Goal: Navigation & Orientation: Find specific page/section

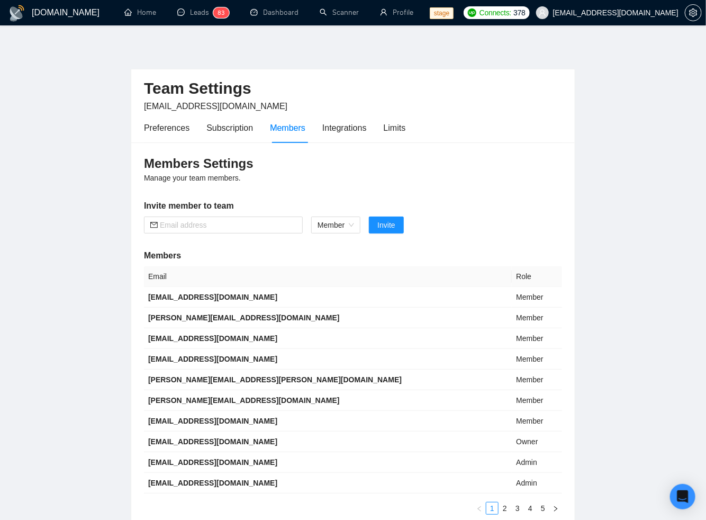
click at [405, 82] on h2 "Team Settings" at bounding box center [353, 89] width 418 height 22
click at [120, 201] on main "Team Settings [EMAIL_ADDRESS][DOMAIN_NAME] Preferences Subscription Members Int…" at bounding box center [353, 285] width 673 height 486
click at [119, 197] on main "Team Settings [EMAIL_ADDRESS][DOMAIN_NAME] Preferences Subscription Members Int…" at bounding box center [353, 285] width 673 height 486
click at [101, 182] on main "Team Settings [EMAIL_ADDRESS][DOMAIN_NAME] Preferences Subscription Members Int…" at bounding box center [353, 285] width 673 height 486
click at [118, 282] on main "Team Settings [EMAIL_ADDRESS][DOMAIN_NAME] Preferences Subscription Members Int…" at bounding box center [353, 285] width 673 height 486
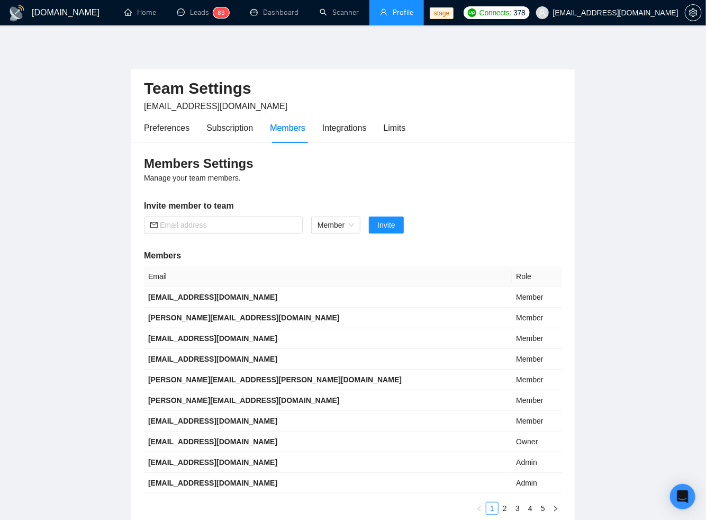
click at [401, 17] on link "Profile" at bounding box center [396, 12] width 33 height 9
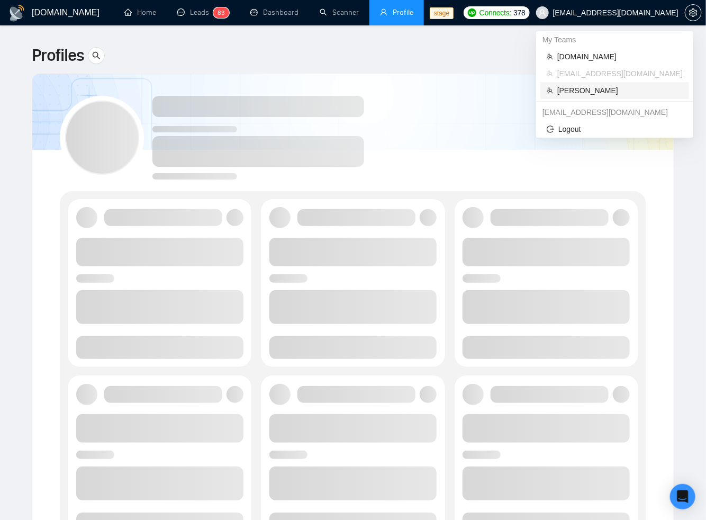
click at [560, 95] on span "[PERSON_NAME]" at bounding box center [621, 91] width 126 height 12
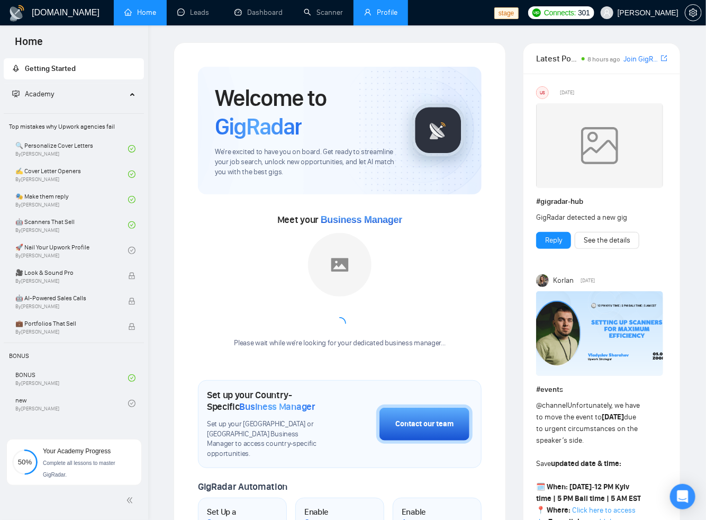
click at [378, 56] on div "Welcome to GigRadar We're excited to have you on board. Get ready to streamline…" at bounding box center [339, 472] width 309 height 837
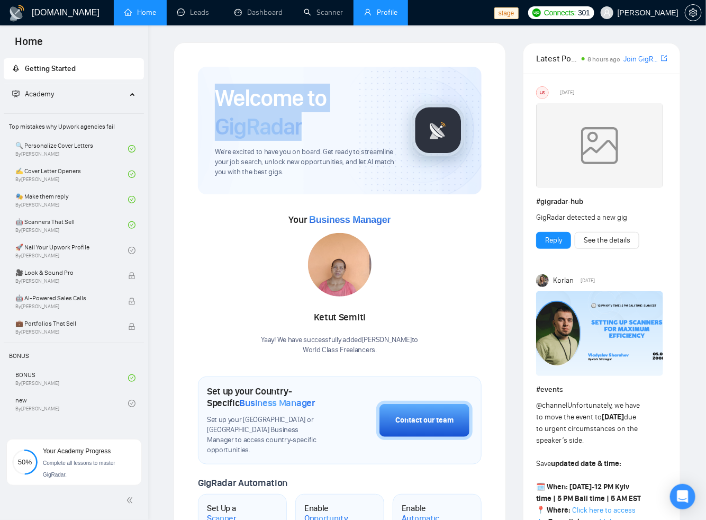
drag, startPoint x: 217, startPoint y: 96, endPoint x: 303, endPoint y: 146, distance: 99.2
click at [303, 146] on div "Welcome to GigRadar We're excited to have you on board. Get ready to streamline…" at bounding box center [305, 131] width 180 height 94
click at [299, 77] on div "Welcome to GigRadar We're excited to have you on board. Get ready to streamline…" at bounding box center [340, 131] width 284 height 128
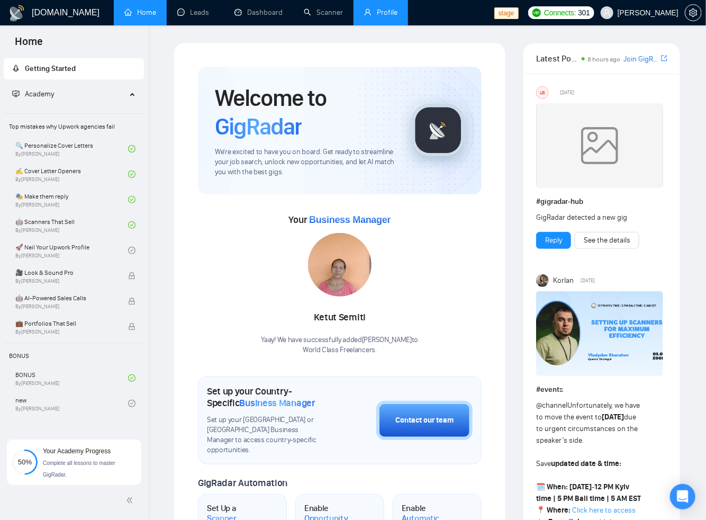
click at [224, 291] on div "Your Business Manager [PERSON_NAME]! We have successfully added [PERSON_NAME] t…" at bounding box center [340, 283] width 284 height 144
drag, startPoint x: 288, startPoint y: 180, endPoint x: 213, endPoint y: 151, distance: 79.8
click at [213, 151] on div "Welcome to GigRadar We're excited to have you on board. Get ready to streamline…" at bounding box center [340, 131] width 284 height 128
drag, startPoint x: 214, startPoint y: 150, endPoint x: 283, endPoint y: 184, distance: 76.7
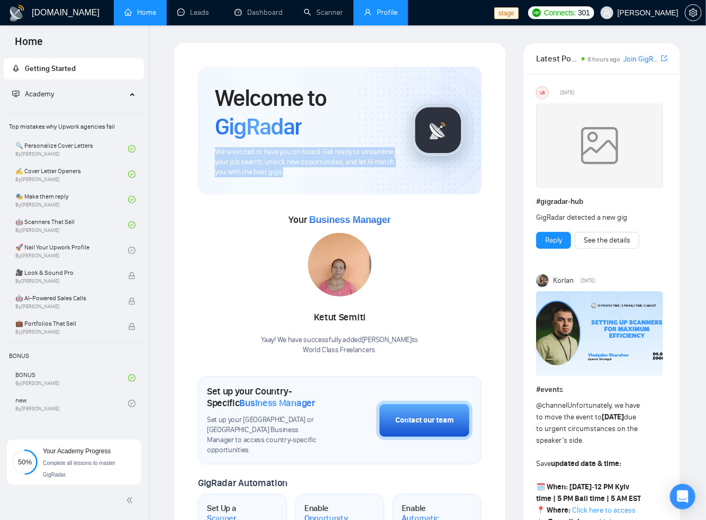
click at [283, 184] on div "Welcome to GigRadar We're excited to have you on board. Get ready to streamline…" at bounding box center [340, 131] width 284 height 128
click at [282, 236] on div "[PERSON_NAME] Yaay! We have successfully added [PERSON_NAME] to World Class Fre…" at bounding box center [340, 294] width 157 height 122
drag, startPoint x: 287, startPoint y: 174, endPoint x: 212, endPoint y: 148, distance: 78.6
click at [212, 148] on div "Welcome to GigRadar We're excited to have you on board. Get ready to streamline…" at bounding box center [340, 131] width 284 height 128
click at [250, 334] on div "Your Business Manager [PERSON_NAME]! We have successfully added [PERSON_NAME] t…" at bounding box center [340, 283] width 284 height 144
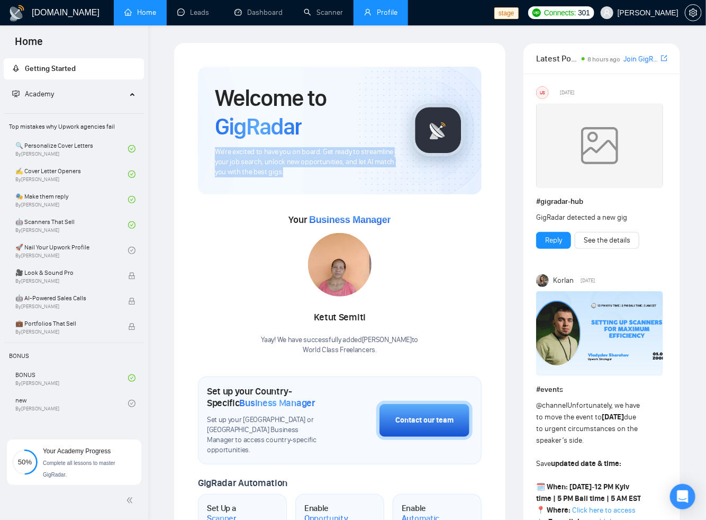
drag, startPoint x: 287, startPoint y: 168, endPoint x: 214, endPoint y: 148, distance: 74.9
click at [215, 148] on span "We're excited to have you on board. Get ready to streamline your job search, un…" at bounding box center [305, 162] width 180 height 30
drag, startPoint x: 216, startPoint y: 148, endPoint x: 284, endPoint y: 186, distance: 79.0
click at [284, 186] on div "Welcome to GigRadar We're excited to have you on board. Get ready to streamline…" at bounding box center [340, 131] width 284 height 128
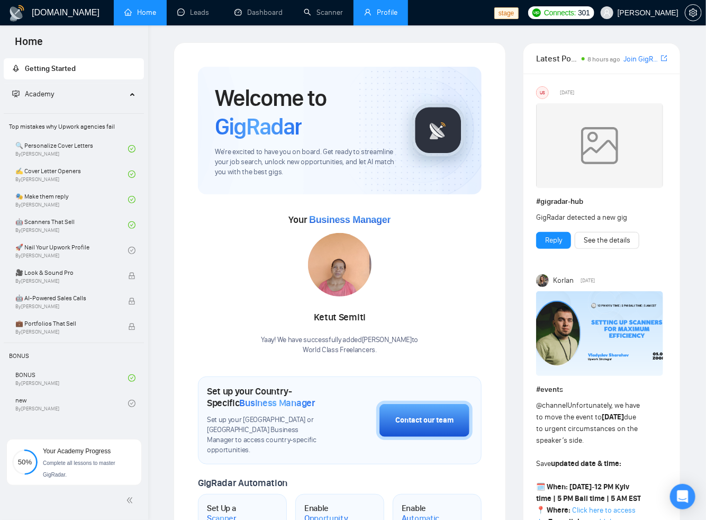
click at [259, 239] on div "Your Business Manager [PERSON_NAME]! We have successfully added [PERSON_NAME] t…" at bounding box center [340, 283] width 284 height 144
drag, startPoint x: 292, startPoint y: 175, endPoint x: 208, endPoint y: 148, distance: 88.3
click at [208, 148] on div "Welcome to GigRadar We're excited to have you on board. Get ready to streamline…" at bounding box center [340, 131] width 284 height 128
click at [273, 169] on span "We're excited to have you on board. Get ready to streamline your job search, un…" at bounding box center [305, 162] width 180 height 30
drag, startPoint x: 301, startPoint y: 176, endPoint x: 210, endPoint y: 148, distance: 95.7
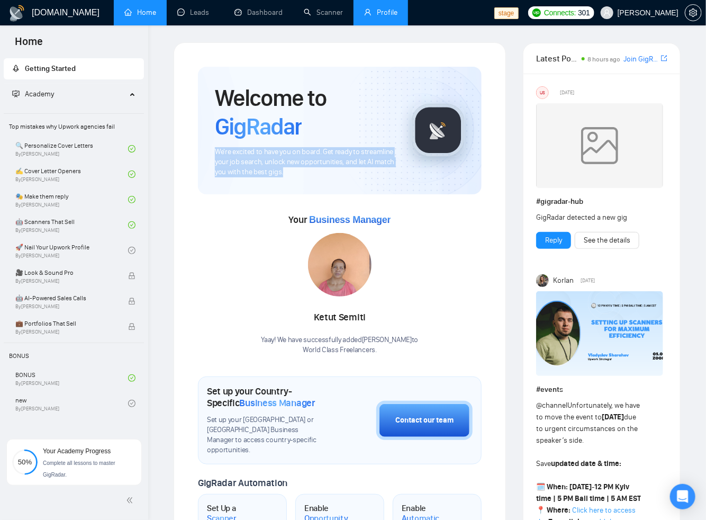
click at [210, 148] on div "Welcome to GigRadar We're excited to have you on board. Get ready to streamline…" at bounding box center [340, 131] width 284 height 128
click at [253, 177] on div "Welcome to GigRadar We're excited to have you on board. Get ready to streamline…" at bounding box center [340, 131] width 284 height 128
drag, startPoint x: 292, startPoint y: 173, endPoint x: 215, endPoint y: 150, distance: 80.1
click at [215, 150] on span "We're excited to have you on board. Get ready to streamline your job search, un…" at bounding box center [305, 162] width 180 height 30
click at [215, 149] on span "We're excited to have you on board. Get ready to streamline your job search, un…" at bounding box center [305, 162] width 180 height 30
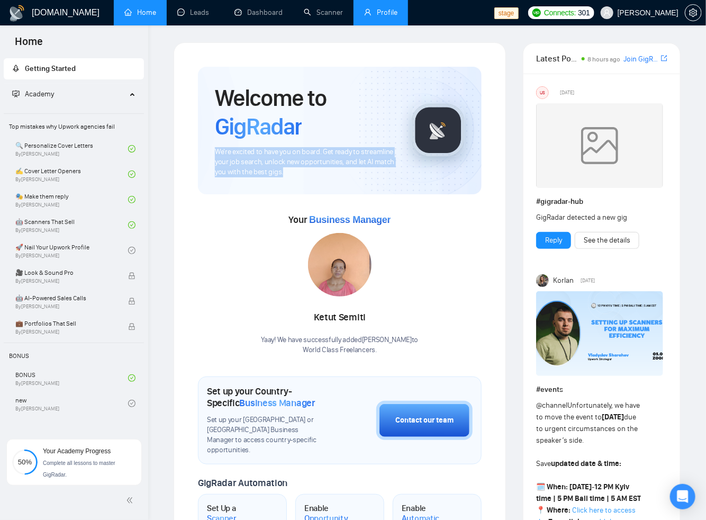
drag, startPoint x: 213, startPoint y: 149, endPoint x: 288, endPoint y: 173, distance: 78.2
click at [288, 173] on div "Welcome to GigRadar We're excited to have you on board. Get ready to streamline…" at bounding box center [340, 131] width 284 height 128
click at [198, 216] on div "Your Business Manager [PERSON_NAME]! We have successfully added [PERSON_NAME] t…" at bounding box center [340, 283] width 284 height 144
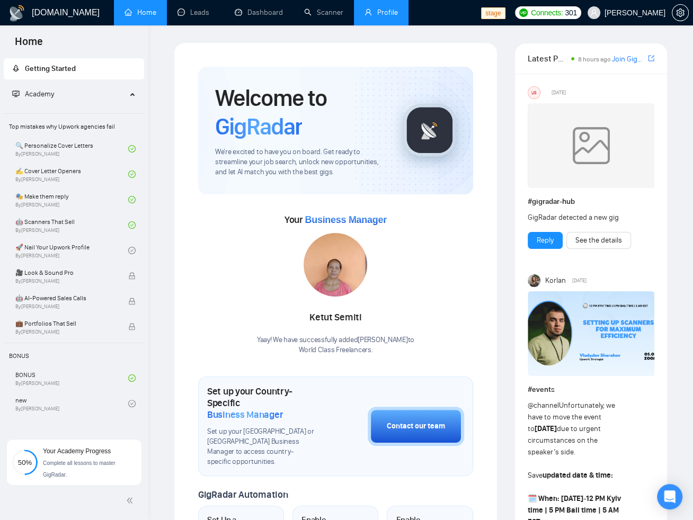
click at [239, 303] on div "Your Business Manager [PERSON_NAME]! We have successfully added [PERSON_NAME] t…" at bounding box center [335, 283] width 275 height 144
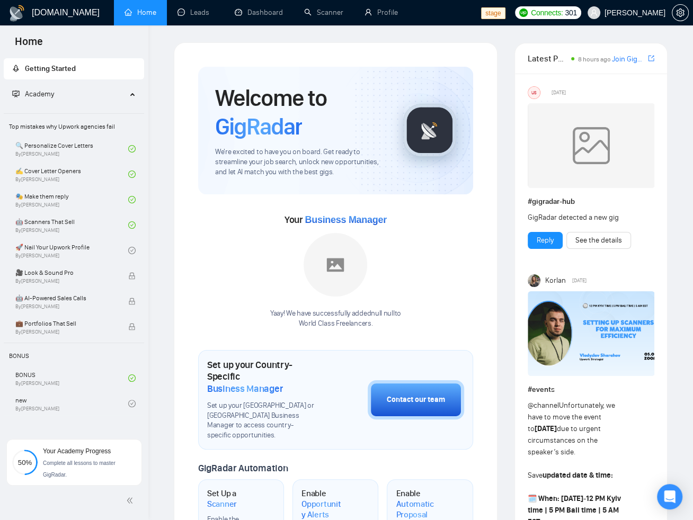
click at [191, 257] on div "Welcome to GigRadar We're excited to have you on board. Get ready to streamline…" at bounding box center [335, 468] width 300 height 828
